Goal: Information Seeking & Learning: Learn about a topic

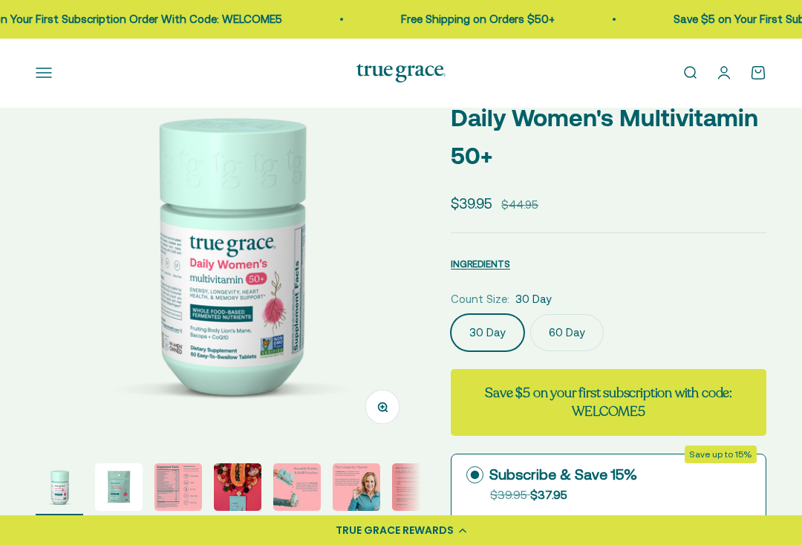
select select "3"
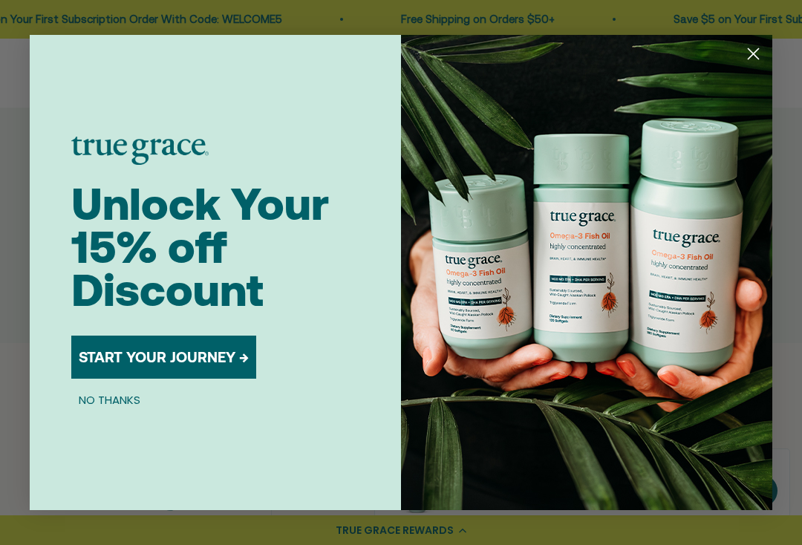
scroll to position [926, 0]
click at [758, 66] on circle "Close dialog" at bounding box center [753, 54] width 25 height 25
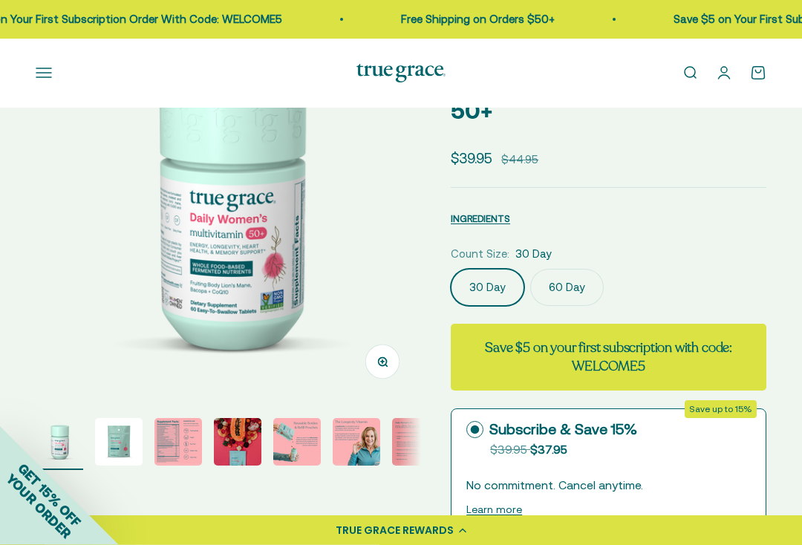
scroll to position [130, 0]
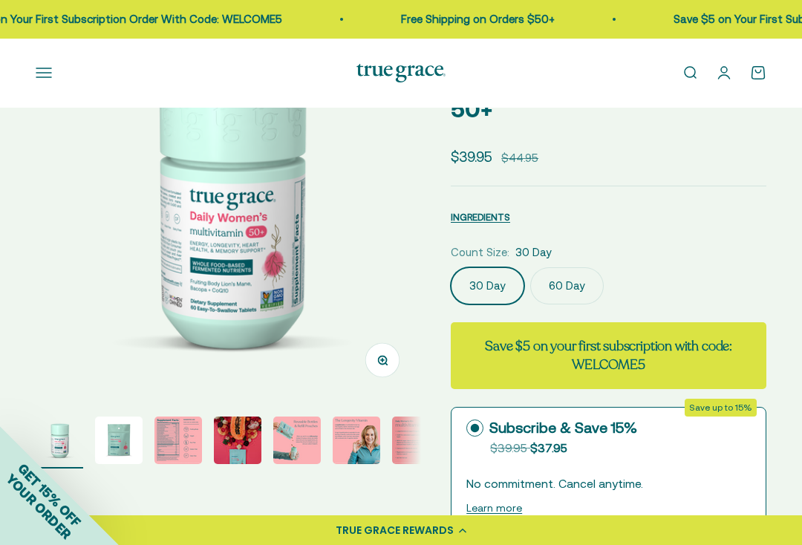
click at [121, 445] on img "Go to item 2" at bounding box center [119, 441] width 48 height 48
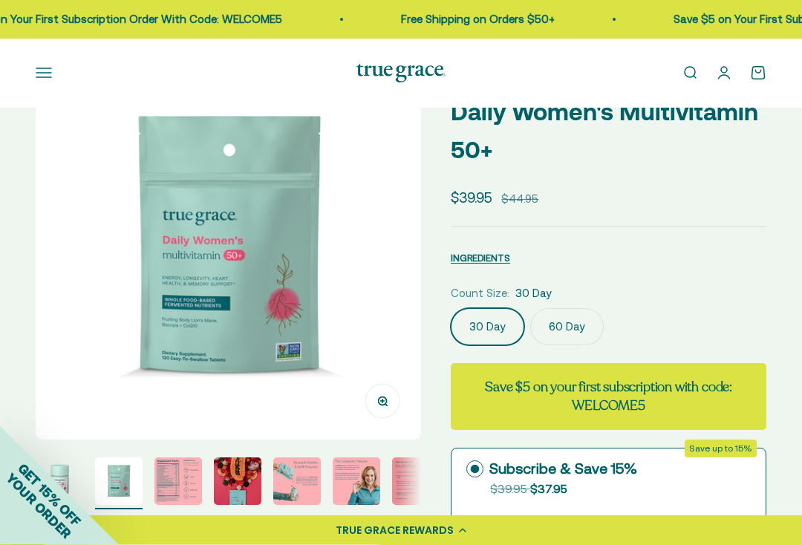
scroll to position [86, 0]
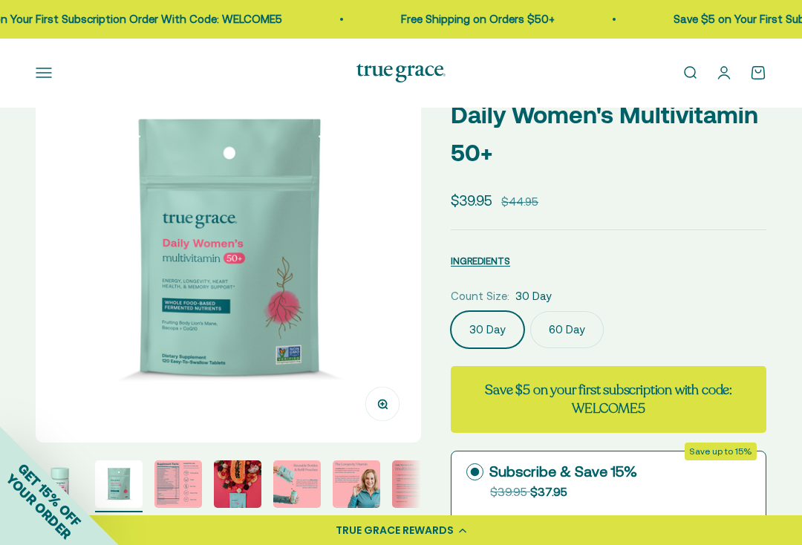
click at [175, 490] on img "Go to item 3" at bounding box center [178, 485] width 48 height 48
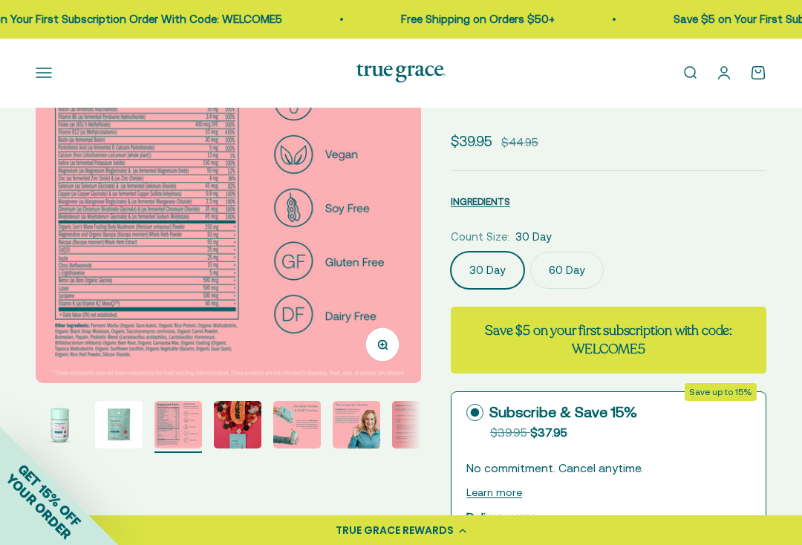
scroll to position [148, 0]
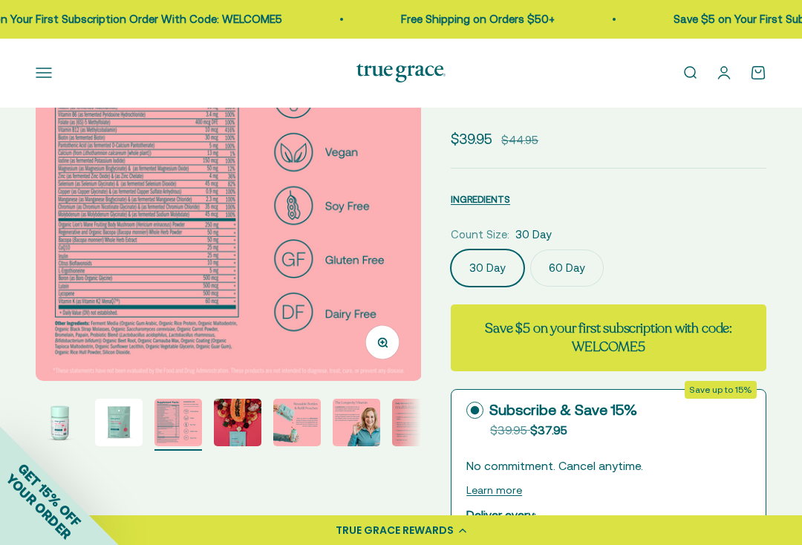
click at [128, 442] on img "Go to item 2" at bounding box center [119, 423] width 48 height 48
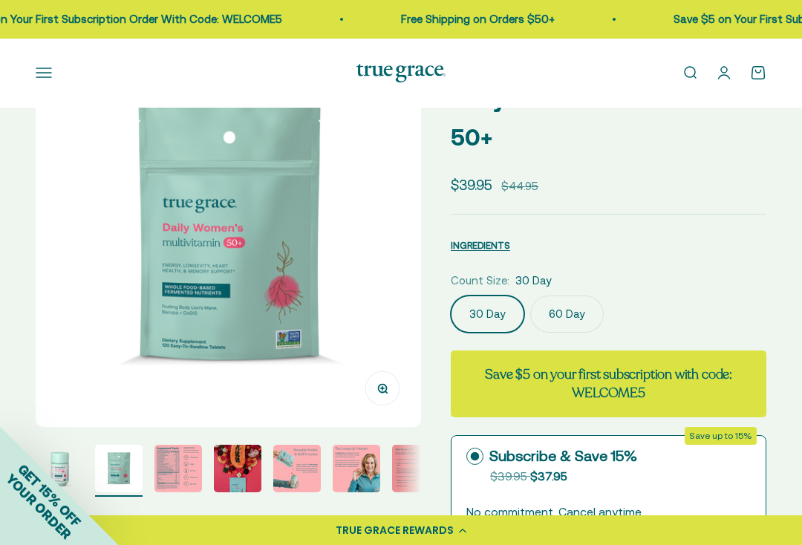
scroll to position [105, 0]
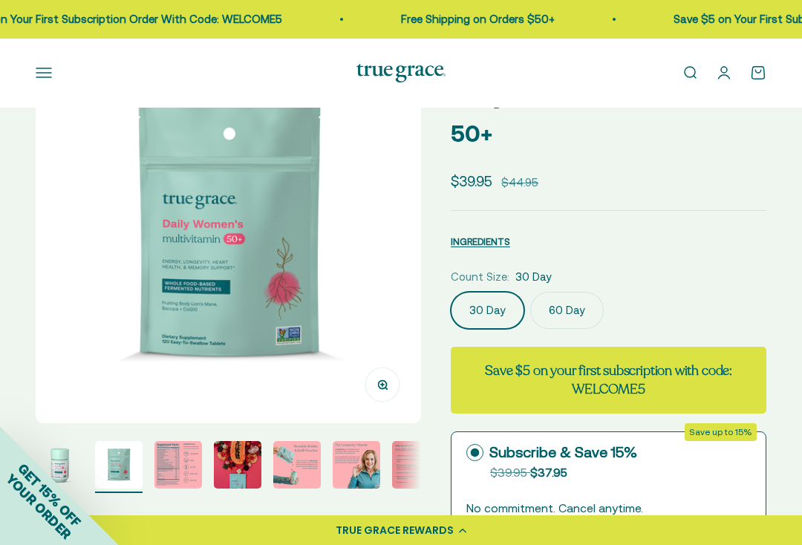
click at [250, 474] on img "Go to item 4" at bounding box center [238, 465] width 48 height 48
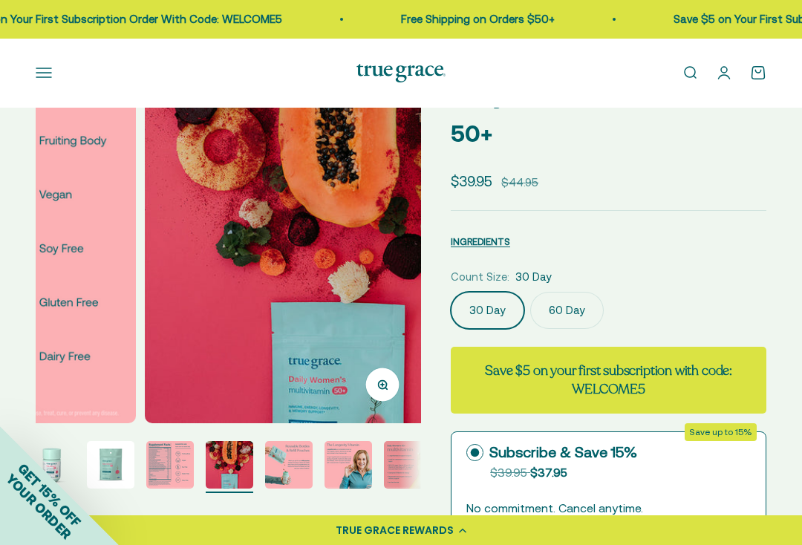
scroll to position [0, 9]
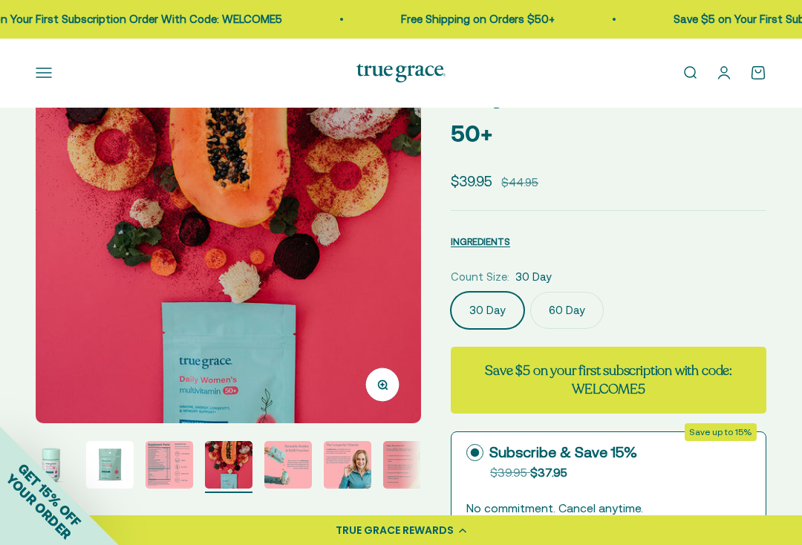
click at [293, 463] on img "Go to item 5" at bounding box center [288, 465] width 48 height 48
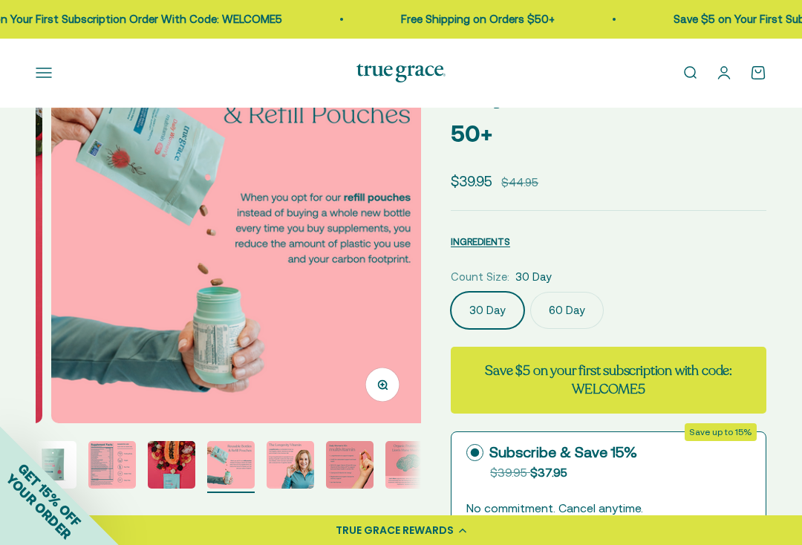
scroll to position [0, 68]
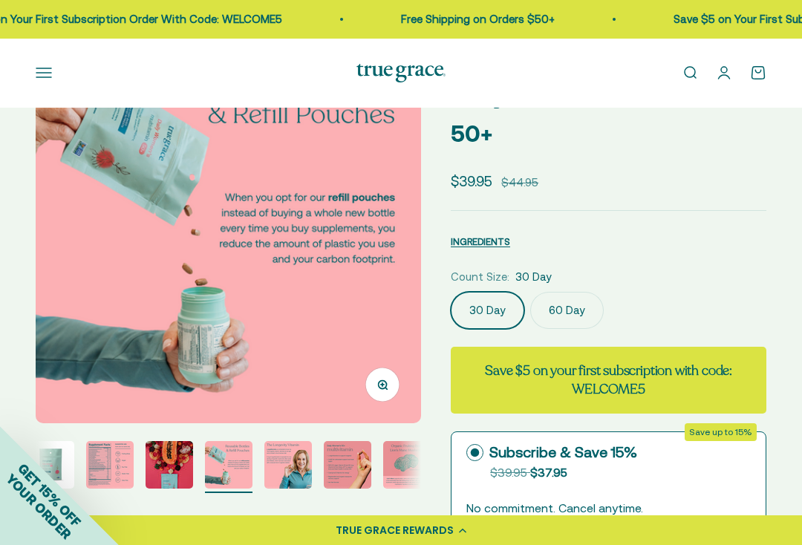
click at [410, 467] on img "Go to item 8" at bounding box center [407, 465] width 48 height 48
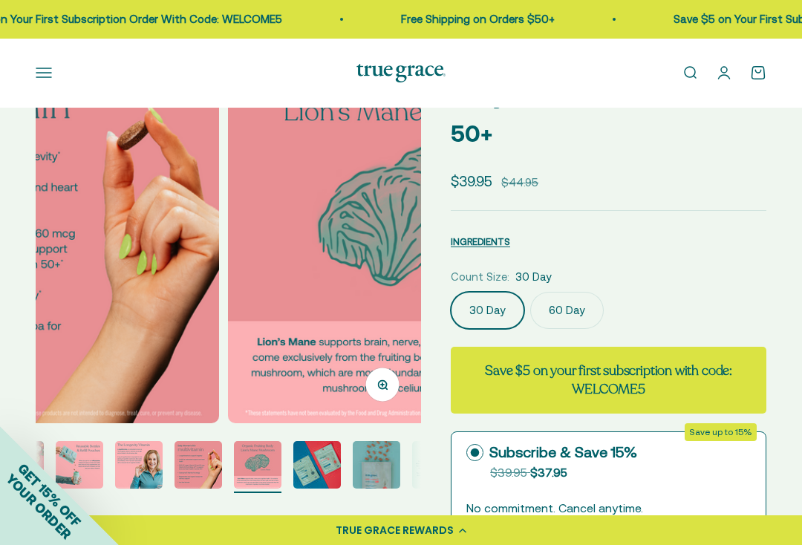
scroll to position [0, 2762]
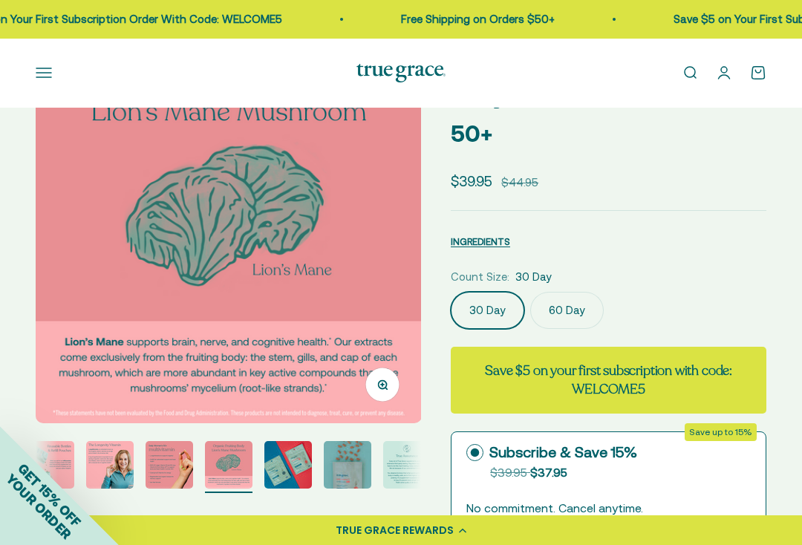
click at [411, 467] on img "Go to item 11" at bounding box center [407, 465] width 48 height 48
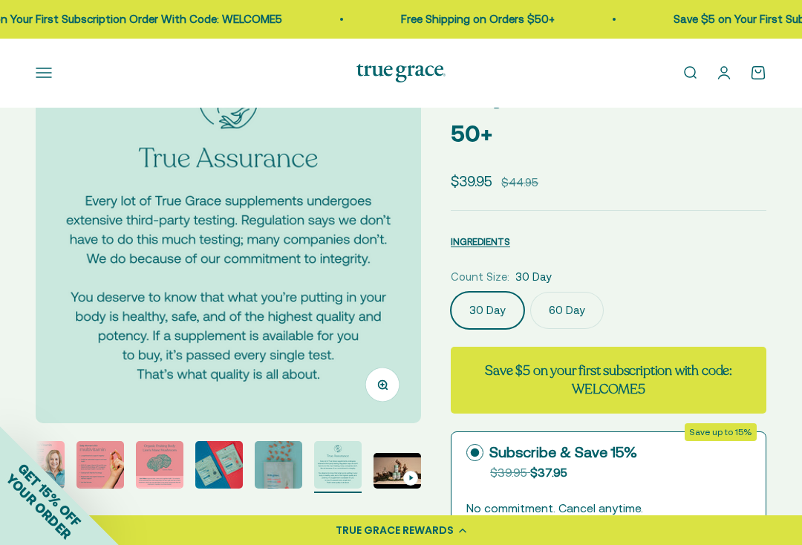
scroll to position [0, 316]
click at [342, 469] on img "Go to item 11" at bounding box center [338, 465] width 48 height 48
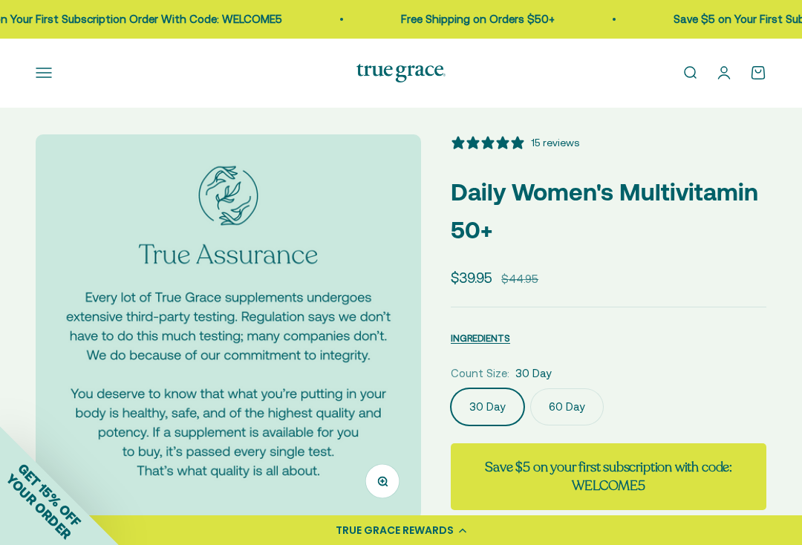
scroll to position [0, 0]
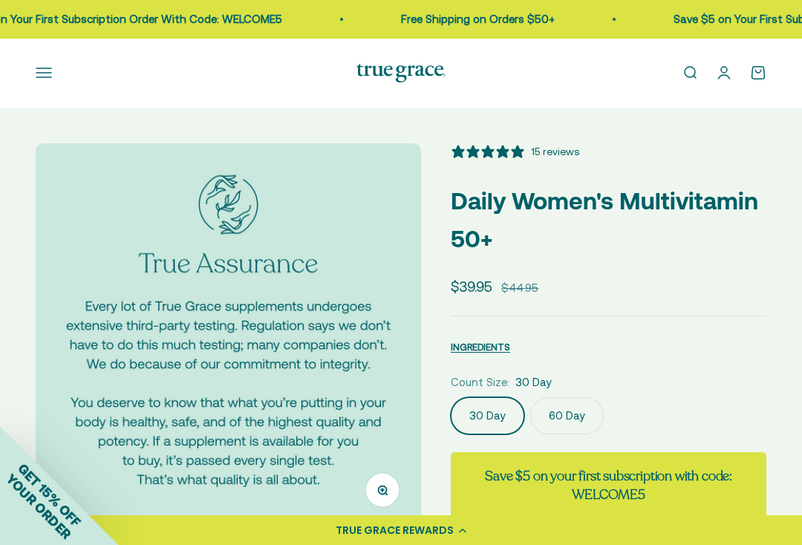
click at [563, 155] on div "15 reviews" at bounding box center [555, 151] width 48 height 16
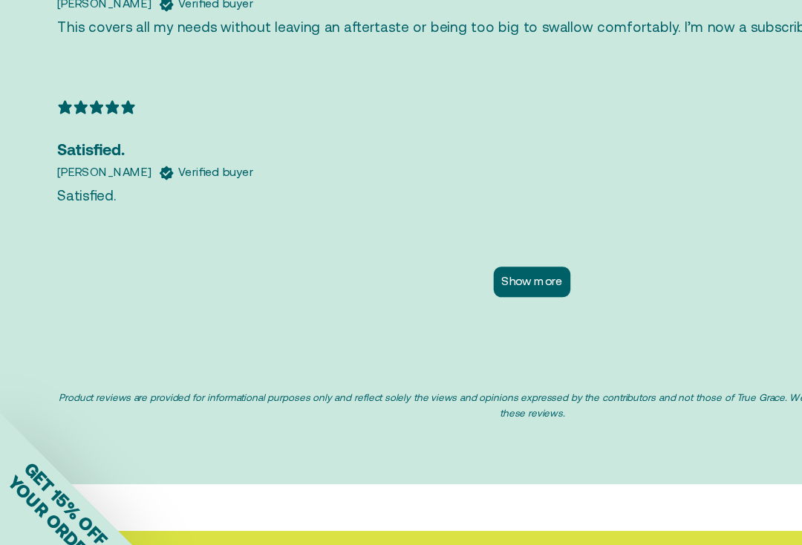
scroll to position [3939, 0]
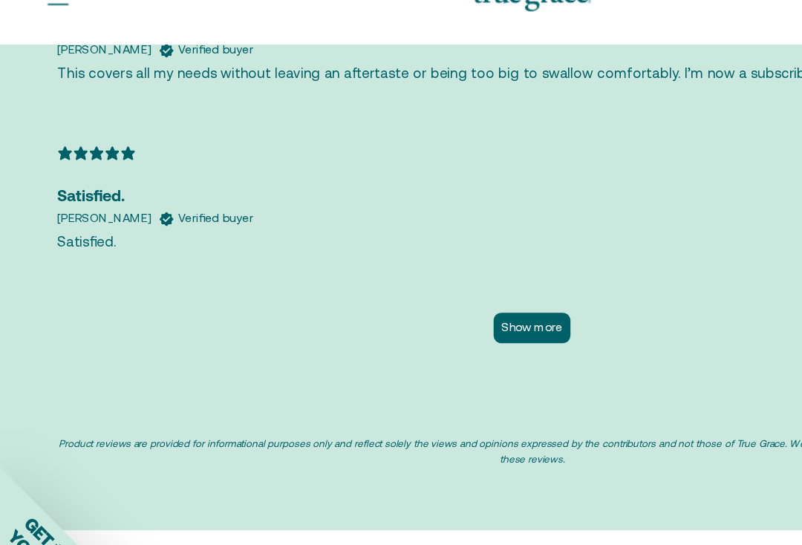
click at [411, 310] on button "Show more" at bounding box center [401, 321] width 58 height 23
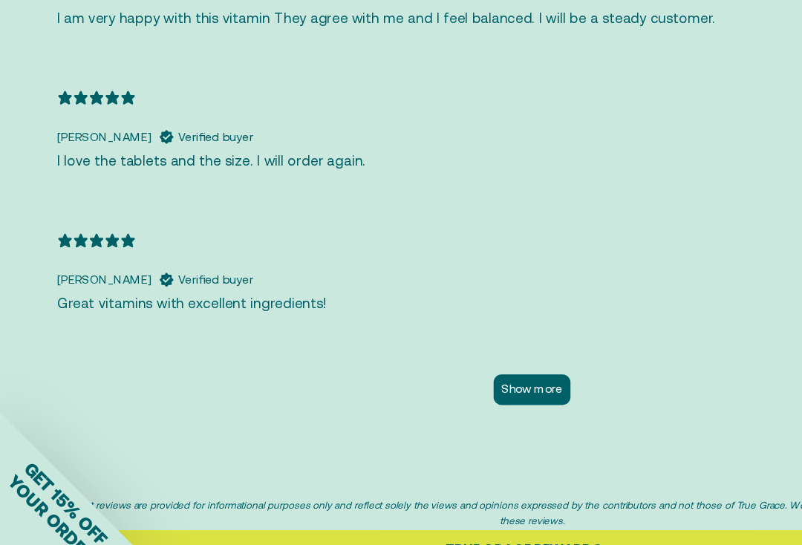
scroll to position [4483, 0]
